Goal: Complete application form

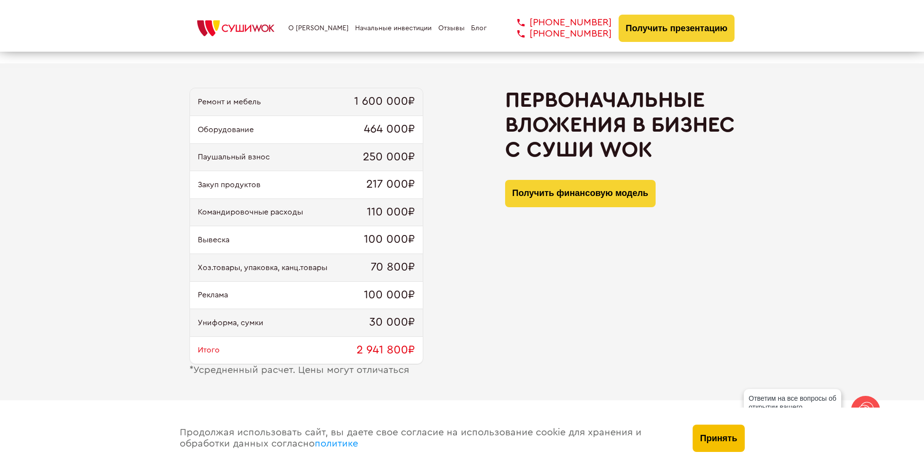
click at [722, 437] on button "Принять" at bounding box center [719, 437] width 52 height 27
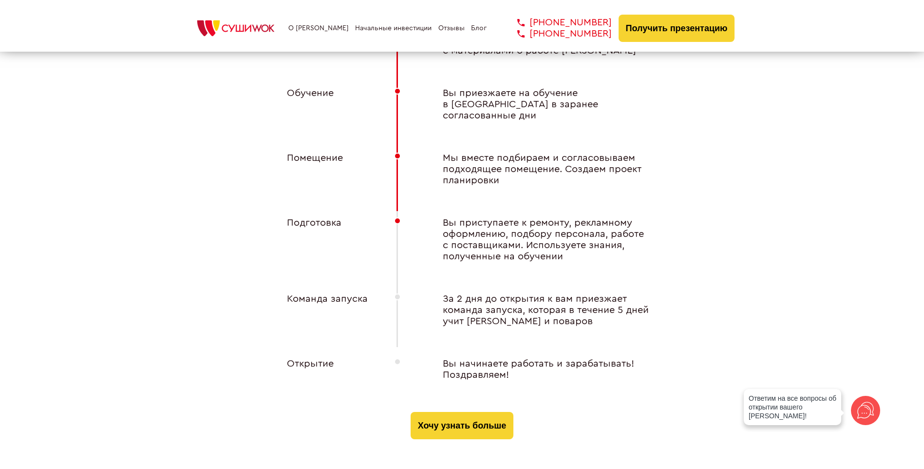
scroll to position [3748, 0]
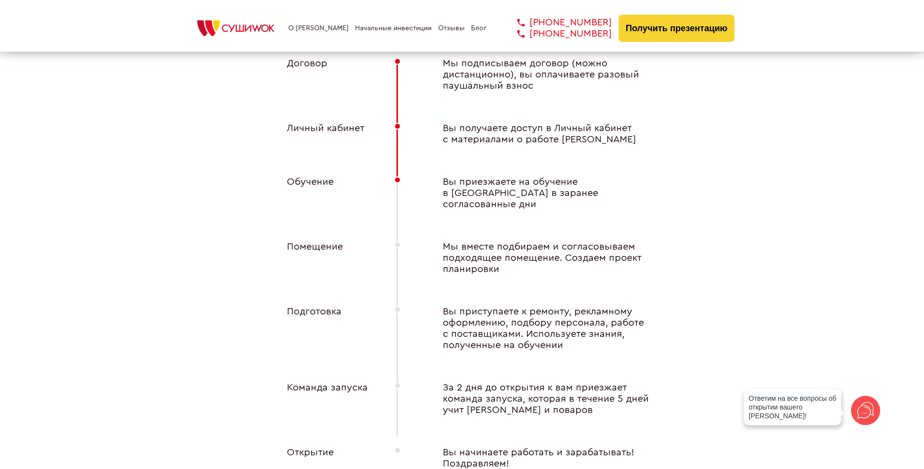
click at [268, 33] on img at bounding box center [236, 28] width 93 height 21
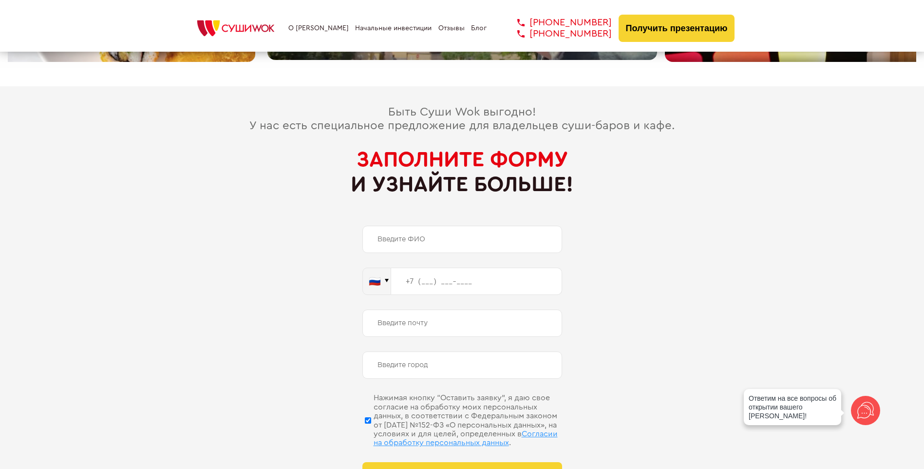
scroll to position [4527, 0]
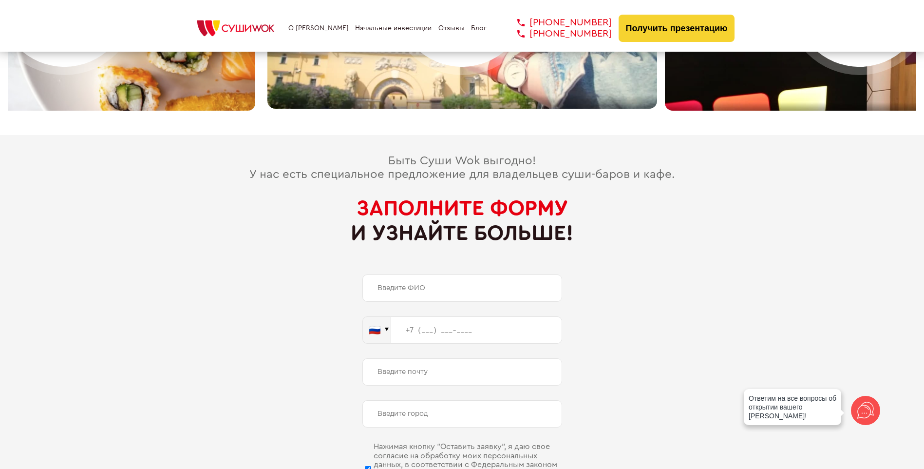
click at [447, 274] on input "text" at bounding box center [463, 287] width 200 height 27
type input "[PERSON_NAME]"
type input "[PHONE_NUMBER]"
type input "[EMAIL_ADDRESS][DOMAIN_NAME]"
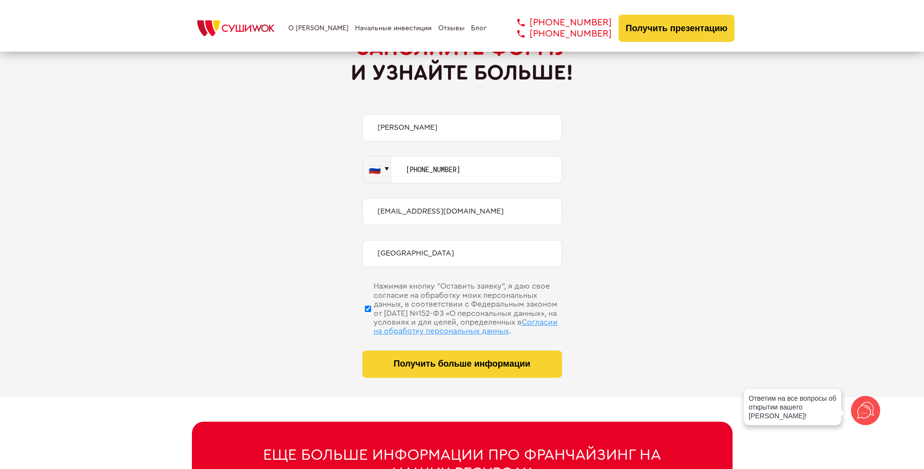
scroll to position [4820, 0]
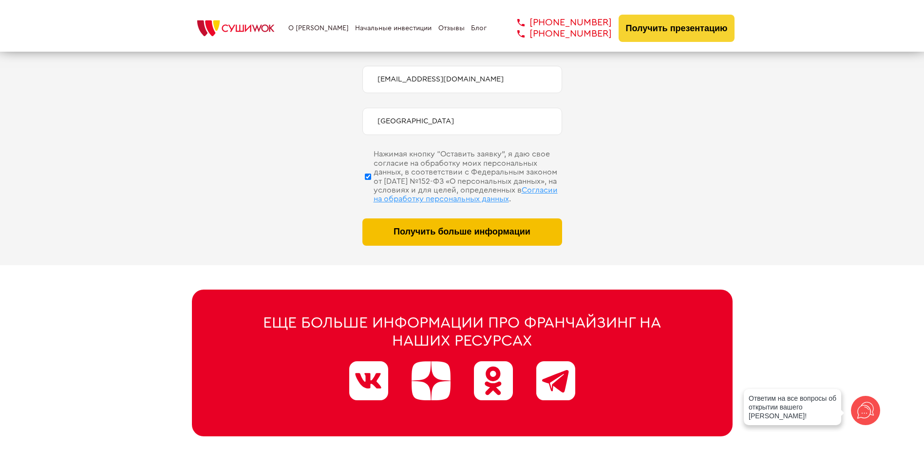
type input "[GEOGRAPHIC_DATA]"
click at [459, 227] on span "Получить больше информации" at bounding box center [462, 232] width 137 height 10
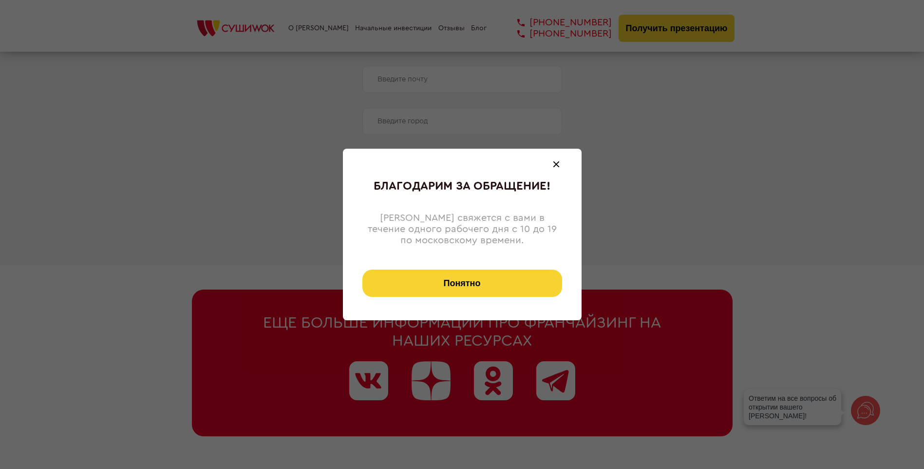
click at [477, 284] on button "Понятно" at bounding box center [463, 282] width 200 height 27
